Goal: Task Accomplishment & Management: Use online tool/utility

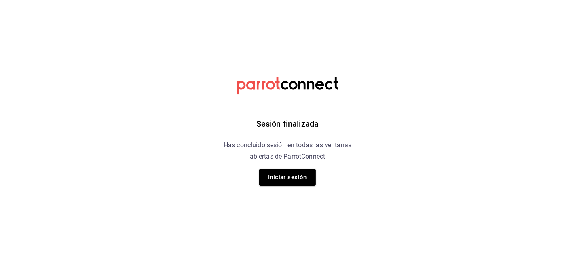
click at [280, 186] on div "Sesión finalizada Has concluido sesión en todas las ventanas abiertas de Parrot…" at bounding box center [288, 131] width 204 height 263
click at [290, 182] on button "Iniciar sesión" at bounding box center [287, 177] width 57 height 17
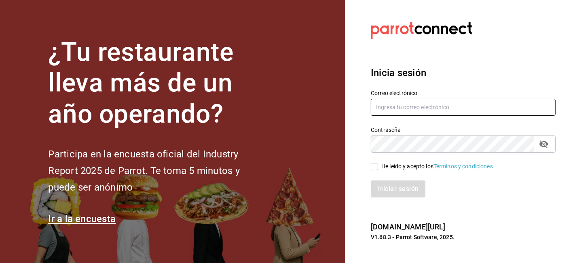
click at [409, 107] on input "text" at bounding box center [463, 107] width 185 height 17
type input "[EMAIL_ADDRESS][DOMAIN_NAME]"
click at [377, 163] on input "He leído y acepto los Términos y condiciones." at bounding box center [374, 166] width 7 height 7
checkbox input "true"
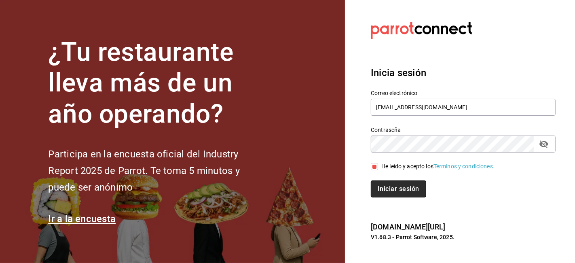
click at [380, 184] on button "Iniciar sesión" at bounding box center [398, 188] width 55 height 17
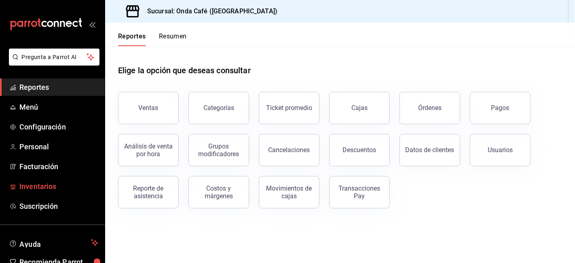
click at [38, 186] on span "Inventarios" at bounding box center [58, 186] width 79 height 11
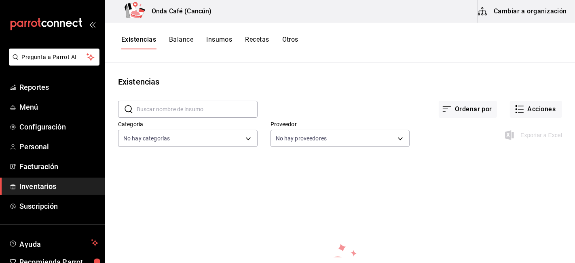
click at [524, 15] on button "Cambiar a organización" at bounding box center [522, 11] width 91 height 23
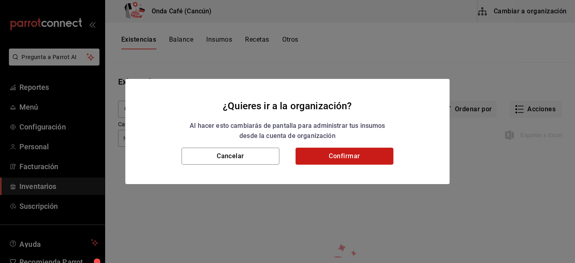
click at [342, 153] on button "Confirmar" at bounding box center [344, 156] width 98 height 17
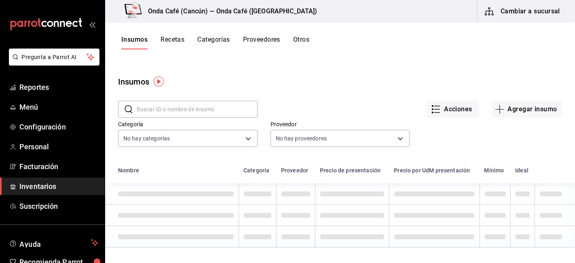
click at [161, 79] on img "button" at bounding box center [159, 81] width 10 height 10
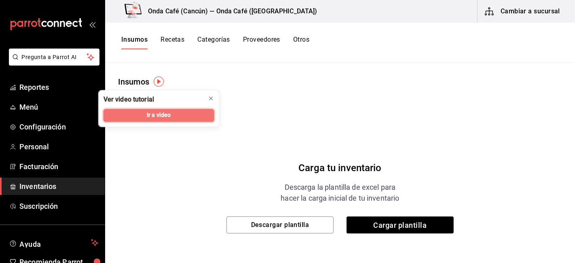
click at [185, 111] on button "Ir a video" at bounding box center [158, 115] width 111 height 13
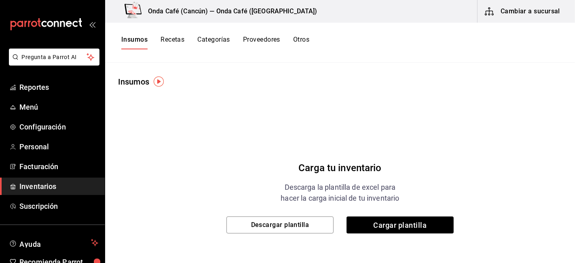
scroll to position [32, 0]
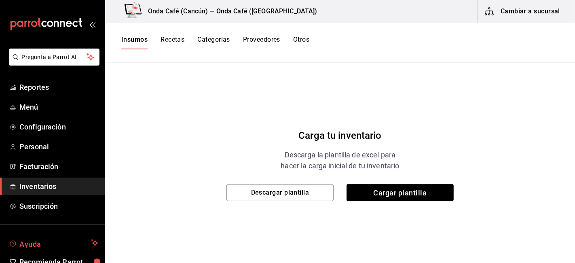
click at [51, 240] on span "Ayuda" at bounding box center [53, 243] width 68 height 10
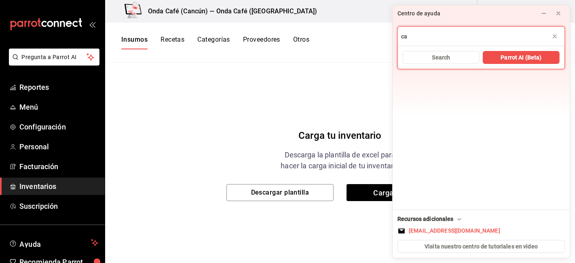
type input "c"
type input "plantilla de insumos"
click at [524, 57] on span "Parrot AI (Beta)" at bounding box center [520, 57] width 41 height 8
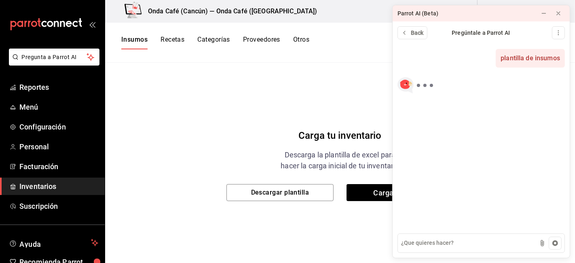
click at [325, 119] on div "Carga tu inventario Descarga la plantilla de excel para hacer la carga inicial …" at bounding box center [340, 156] width 470 height 202
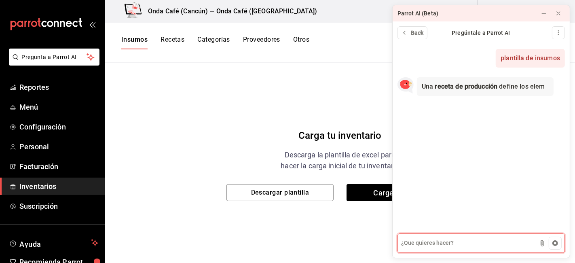
click at [426, 240] on textarea at bounding box center [480, 242] width 167 height 19
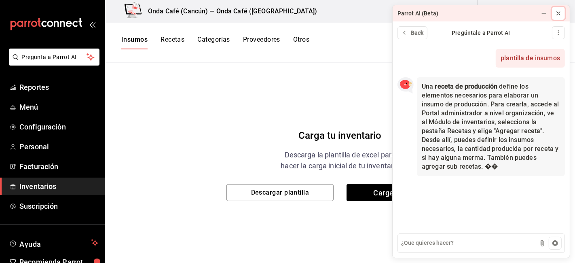
click at [560, 15] on icon at bounding box center [558, 13] width 6 height 6
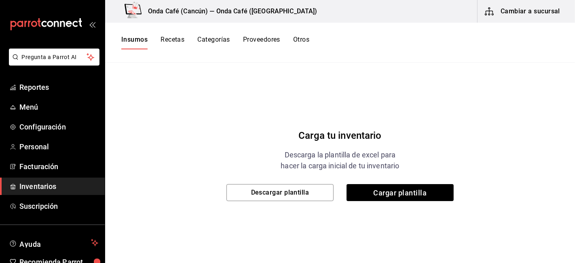
click at [503, 18] on button "Cambiar a sucursal" at bounding box center [522, 11] width 91 height 23
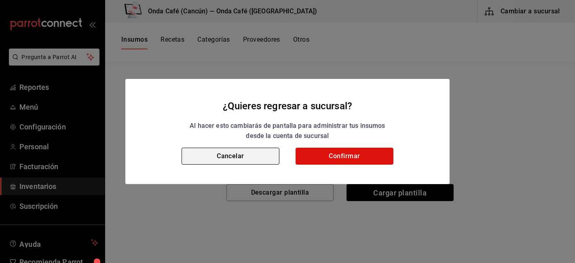
drag, startPoint x: 345, startPoint y: 155, endPoint x: 275, endPoint y: 158, distance: 70.4
click at [275, 158] on div "Cancelar Confirmar" at bounding box center [287, 166] width 324 height 36
click at [275, 158] on button "Cancelar" at bounding box center [230, 156] width 98 height 17
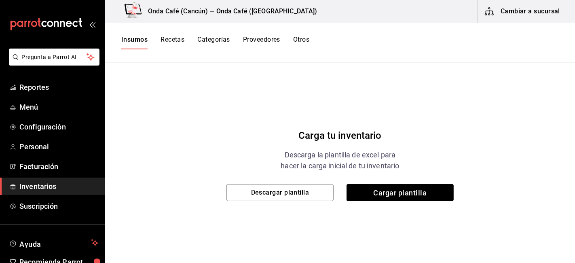
click at [384, 203] on div "Carga tu inventario Descarga la plantilla de excel para hacer la carga inicial …" at bounding box center [340, 156] width 470 height 202
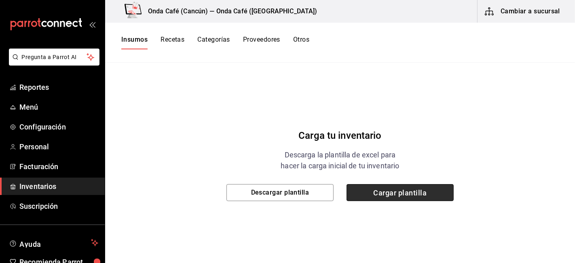
click at [386, 199] on span "Cargar plantilla" at bounding box center [399, 192] width 107 height 17
click at [0, 0] on input "Cargar plantilla" at bounding box center [0, 0] width 0 height 0
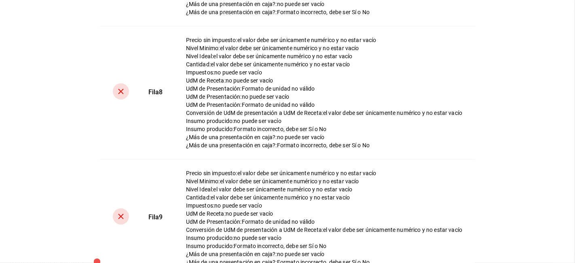
scroll to position [0, 0]
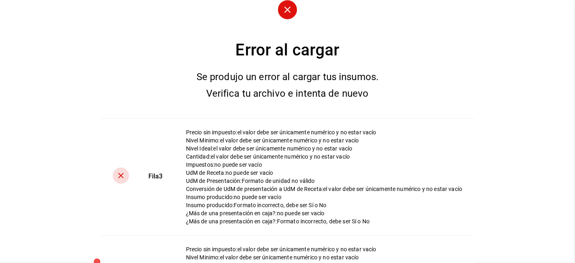
click at [113, 172] on circle at bounding box center [121, 175] width 16 height 16
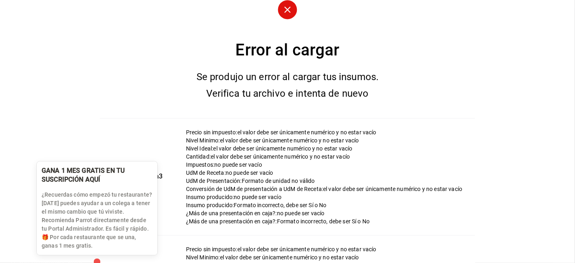
click at [96, 257] on div "button" at bounding box center [97, 261] width 11 height 11
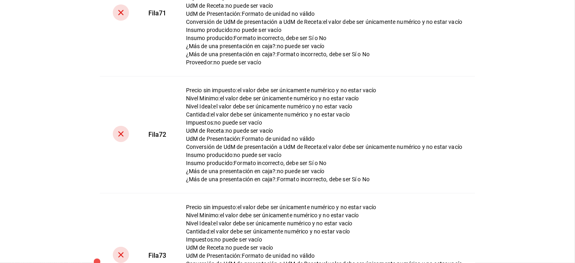
scroll to position [10012, 0]
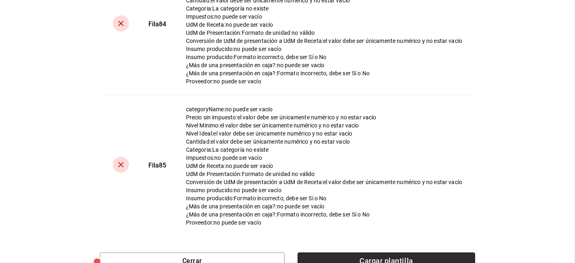
click at [366, 252] on span "Cargar plantilla" at bounding box center [385, 260] width 177 height 17
click at [0, 0] on input "Cargar plantilla" at bounding box center [0, 0] width 0 height 0
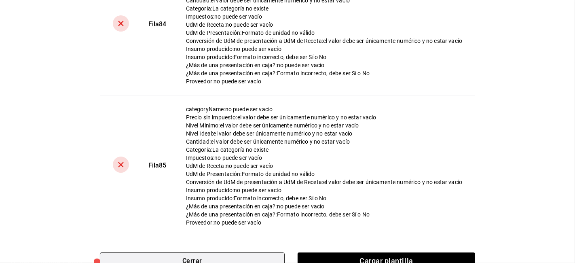
click at [260, 255] on button "Cerrar" at bounding box center [192, 260] width 185 height 17
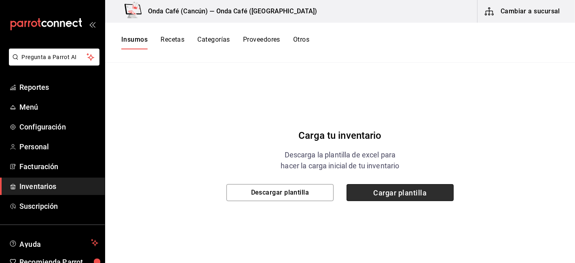
click at [391, 194] on span "Cargar plantilla" at bounding box center [399, 192] width 107 height 17
click at [0, 0] on input "Cargar plantilla" at bounding box center [0, 0] width 0 height 0
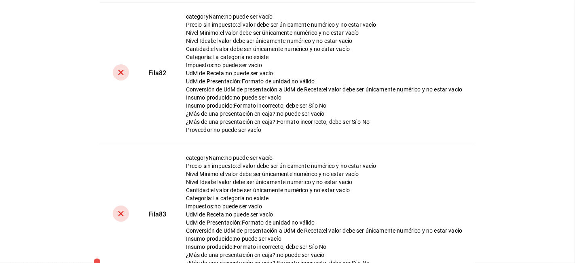
scroll to position [10012, 0]
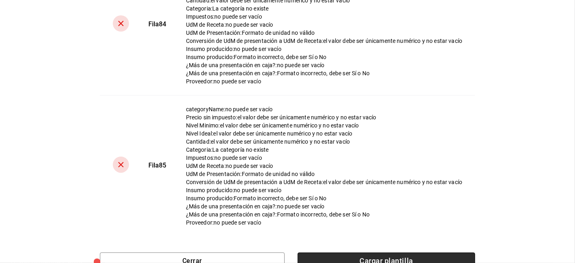
click at [325, 252] on span "Cargar plantilla" at bounding box center [385, 260] width 177 height 17
click at [0, 0] on input "Cargar plantilla" at bounding box center [0, 0] width 0 height 0
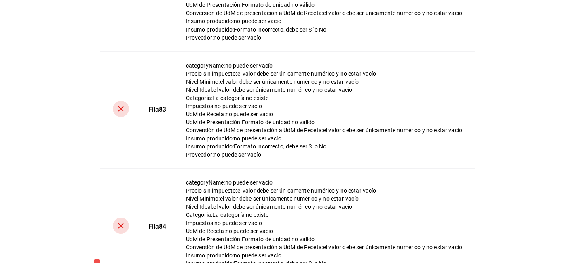
scroll to position [7996, 0]
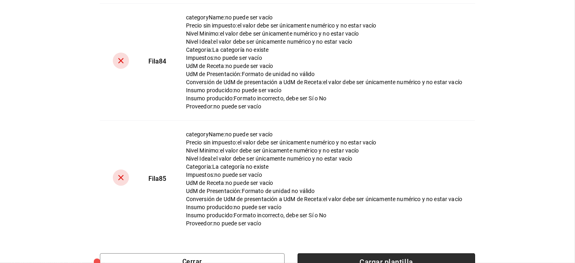
click at [352, 253] on span "Cargar plantilla" at bounding box center [385, 261] width 177 height 17
click at [0, 0] on input "Cargar plantilla" at bounding box center [0, 0] width 0 height 0
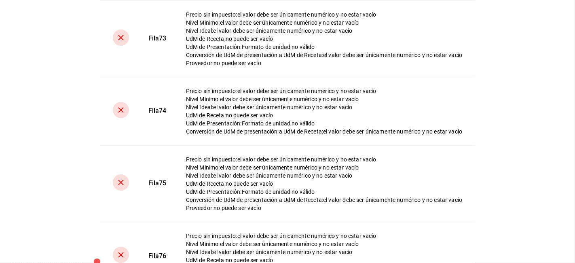
scroll to position [5982, 0]
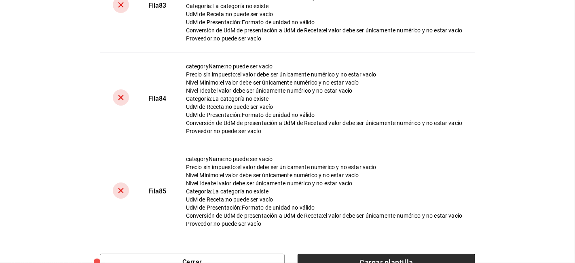
click at [410, 255] on span "Cargar plantilla" at bounding box center [385, 261] width 177 height 17
click at [0, 0] on input "Cargar plantilla" at bounding box center [0, 0] width 0 height 0
click at [323, 253] on span "Cargar plantilla" at bounding box center [385, 261] width 177 height 17
click at [0, 0] on input "Cargar plantilla" at bounding box center [0, 0] width 0 height 0
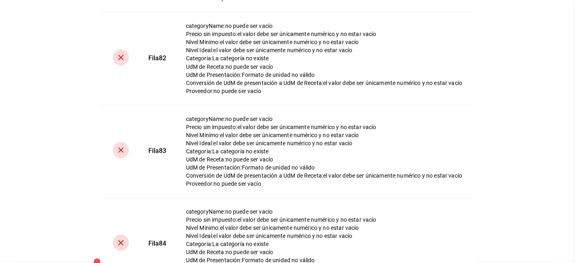
scroll to position [5869, 0]
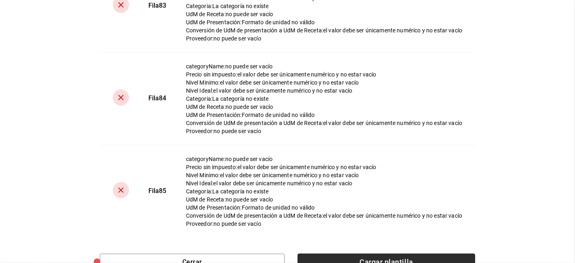
click at [312, 253] on span "Cargar plantilla" at bounding box center [385, 261] width 177 height 17
click at [0, 0] on input "Cargar plantilla" at bounding box center [0, 0] width 0 height 0
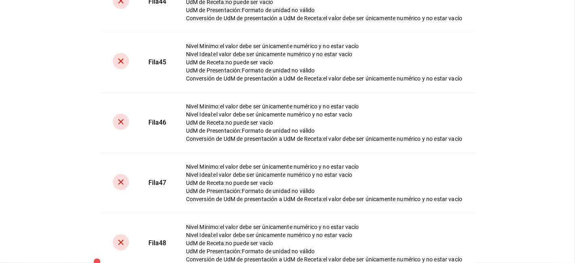
scroll to position [5245, 0]
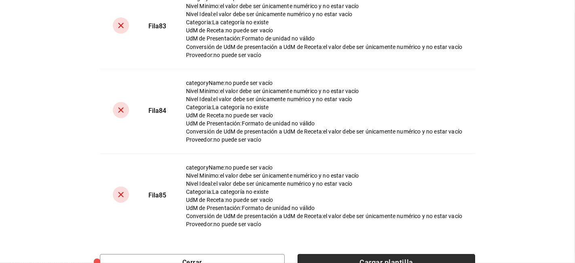
click at [374, 257] on span "Cargar plantilla" at bounding box center [385, 262] width 177 height 17
click at [0, 0] on input "Cargar plantilla" at bounding box center [0, 0] width 0 height 0
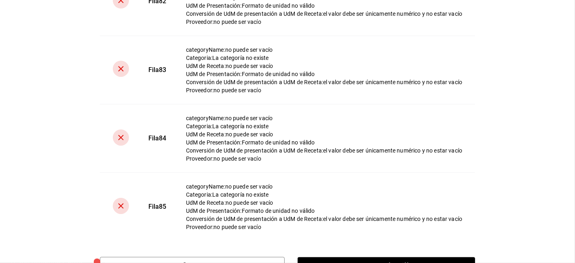
scroll to position [3902, 0]
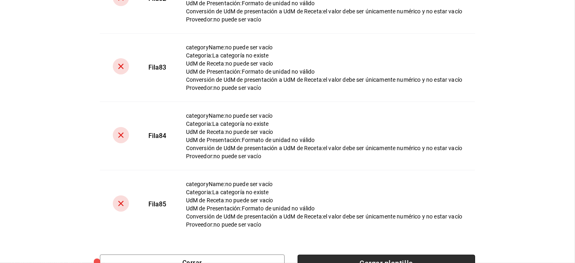
click at [394, 254] on span "Cargar plantilla" at bounding box center [385, 262] width 177 height 17
click at [0, 0] on input "Cargar plantilla" at bounding box center [0, 0] width 0 height 0
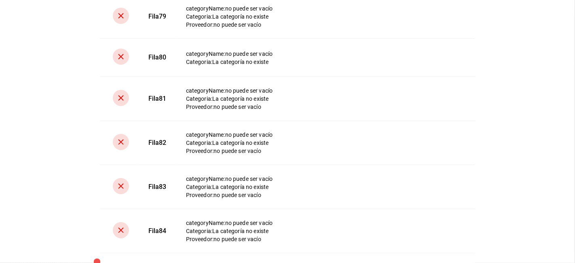
scroll to position [850, 0]
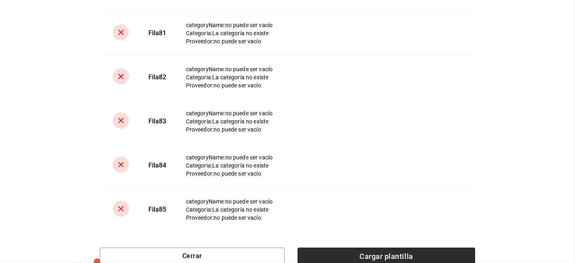
click at [329, 253] on span "Cargar plantilla" at bounding box center [385, 255] width 177 height 17
click at [0, 0] on input "Cargar plantilla" at bounding box center [0, 0] width 0 height 0
click at [328, 248] on span "Cargar plantilla" at bounding box center [385, 255] width 177 height 17
click at [0, 0] on input "Cargar plantilla" at bounding box center [0, 0] width 0 height 0
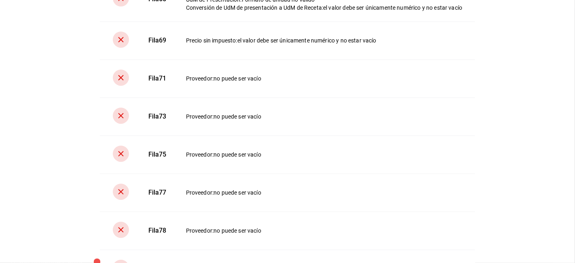
scroll to position [741, 0]
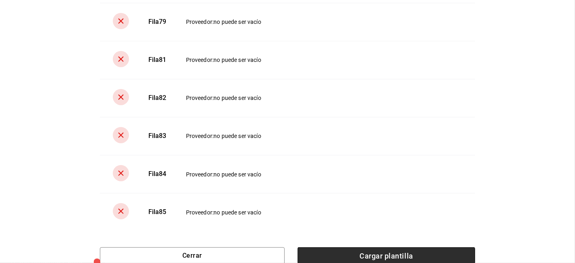
click at [328, 247] on span "Cargar plantilla" at bounding box center [385, 255] width 177 height 17
click at [0, 0] on input "Cargar plantilla" at bounding box center [0, 0] width 0 height 0
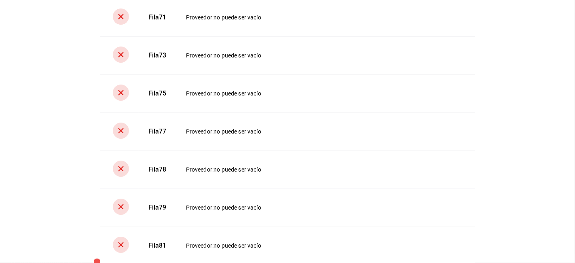
scroll to position [654, 0]
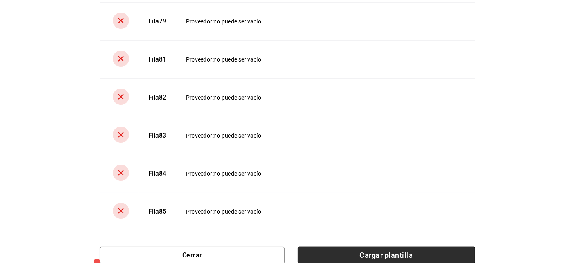
click at [318, 247] on span "Cargar plantilla" at bounding box center [385, 255] width 177 height 17
click at [0, 0] on input "Cargar plantilla" at bounding box center [0, 0] width 0 height 0
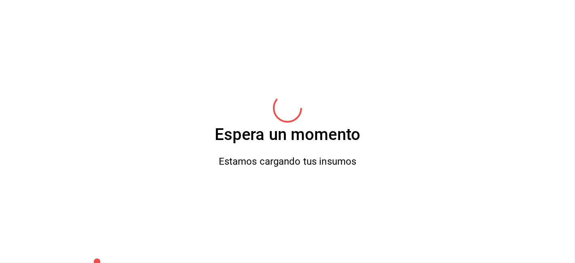
scroll to position [0, 0]
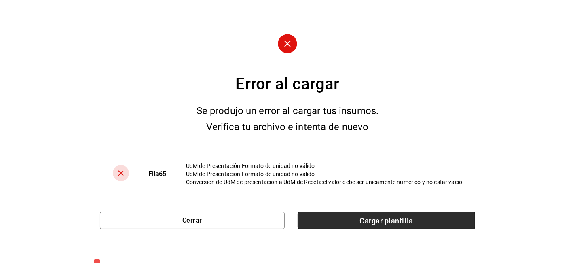
click at [314, 220] on span "Cargar plantilla" at bounding box center [385, 220] width 177 height 17
click at [0, 0] on input "Cargar plantilla" at bounding box center [0, 0] width 0 height 0
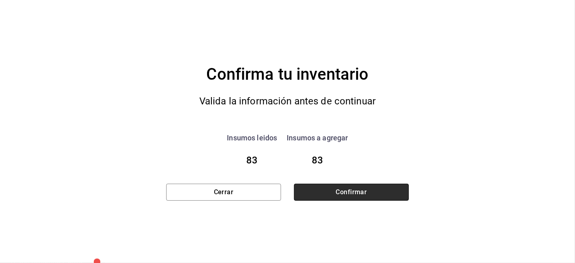
click at [369, 190] on button "Confirmar" at bounding box center [351, 191] width 115 height 17
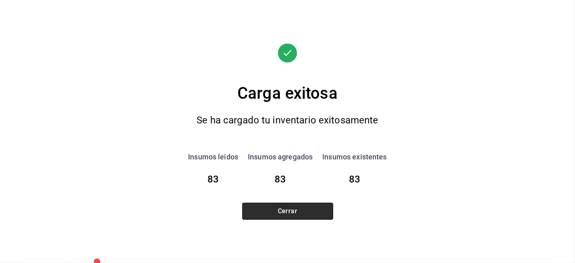
click at [321, 207] on button "Cerrar" at bounding box center [287, 210] width 91 height 17
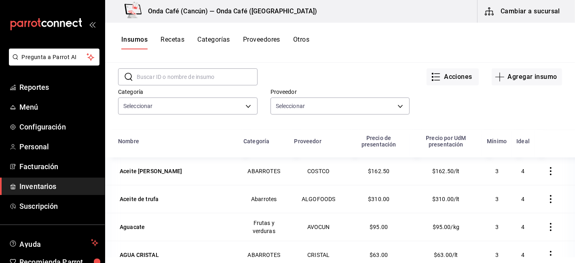
type input "4c6c632f-a582-47ad-a670-5ce139885351,21d36d1f-3937-430f-961e-b7423ad3b193,1fe03…"
type input "8af8ec97-8a77-499a-9307-f79ca3e36ba1,43746fd0-5cdb-4a8b-a574-6a6a61ce5b9d,fb717…"
